Goal: Use online tool/utility

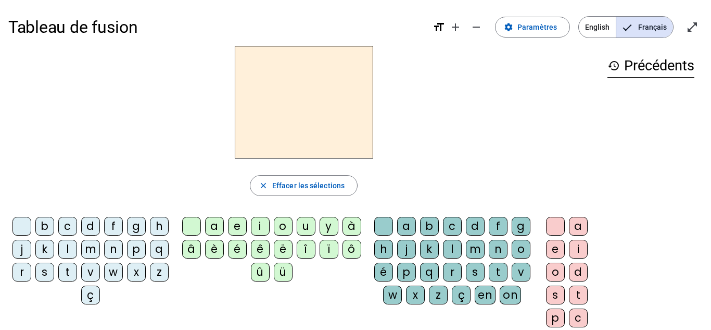
click at [100, 252] on div "m" at bounding box center [90, 248] width 19 height 19
click at [220, 229] on div "a" at bounding box center [214, 226] width 19 height 19
click at [77, 248] on div "l" at bounding box center [67, 248] width 19 height 19
click at [242, 227] on div "e" at bounding box center [237, 226] width 19 height 19
click at [100, 227] on div "d" at bounding box center [90, 226] width 19 height 19
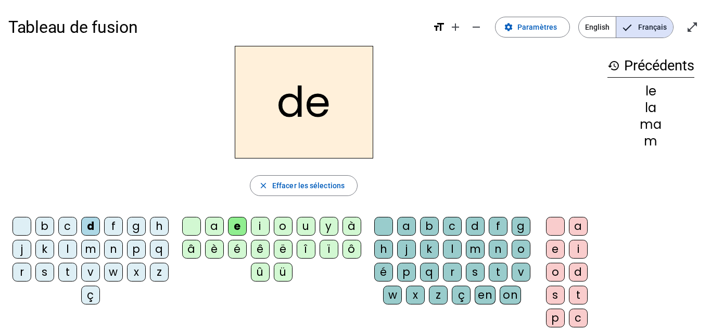
click at [310, 231] on div "u" at bounding box center [306, 226] width 19 height 19
click at [77, 270] on div "t" at bounding box center [67, 271] width 19 height 19
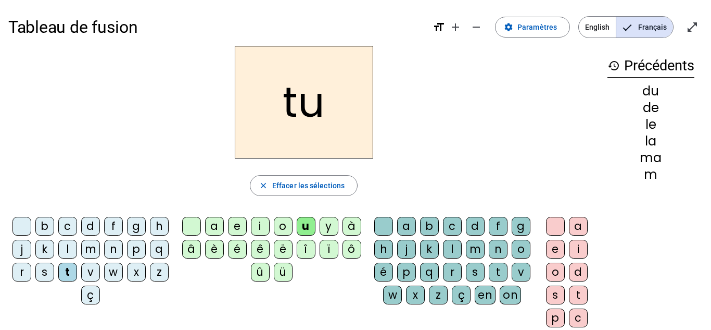
click at [216, 225] on div "a" at bounding box center [214, 226] width 19 height 19
click at [240, 225] on div "e" at bounding box center [237, 226] width 19 height 19
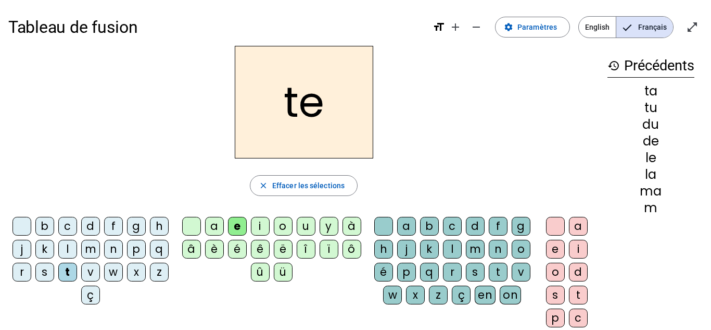
click at [100, 247] on div "m" at bounding box center [90, 248] width 19 height 19
